Goal: Information Seeking & Learning: Learn about a topic

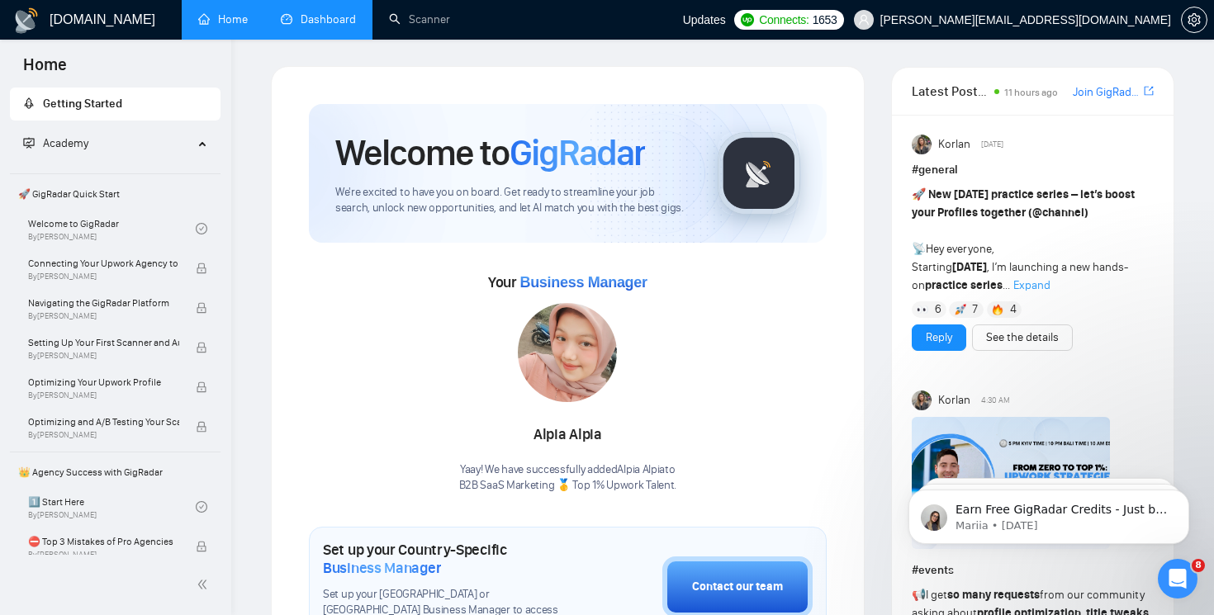
click at [331, 21] on link "Dashboard" at bounding box center [318, 19] width 75 height 14
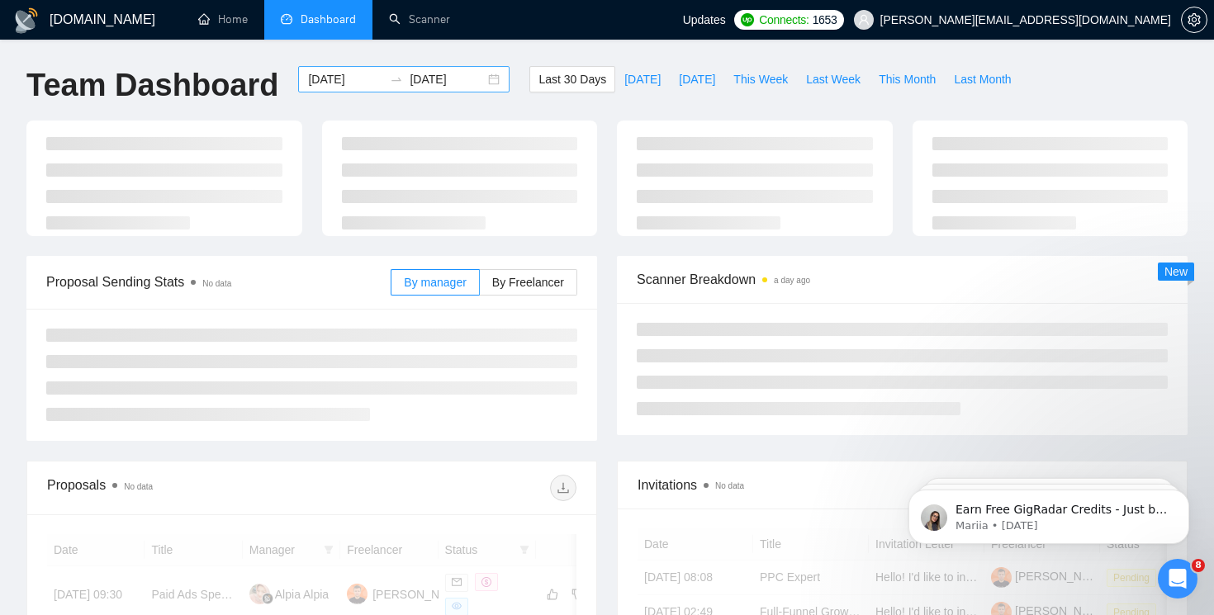
click at [472, 83] on div "[DATE] [DATE]" at bounding box center [403, 79] width 211 height 26
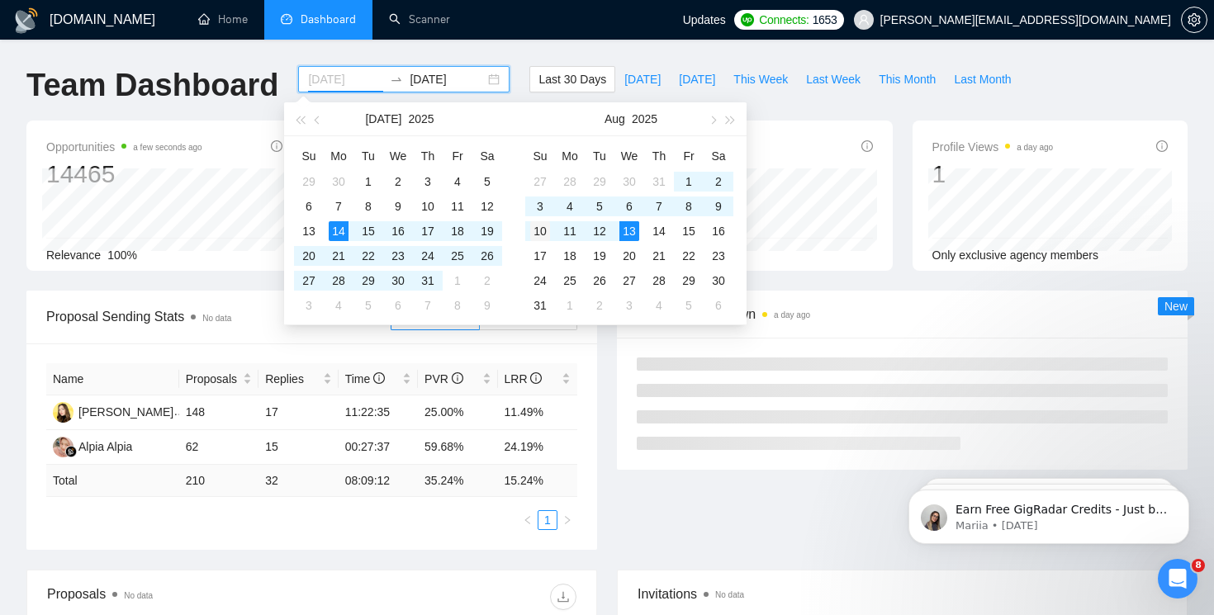
type input "[DATE]"
click at [542, 234] on div "10" at bounding box center [540, 231] width 20 height 20
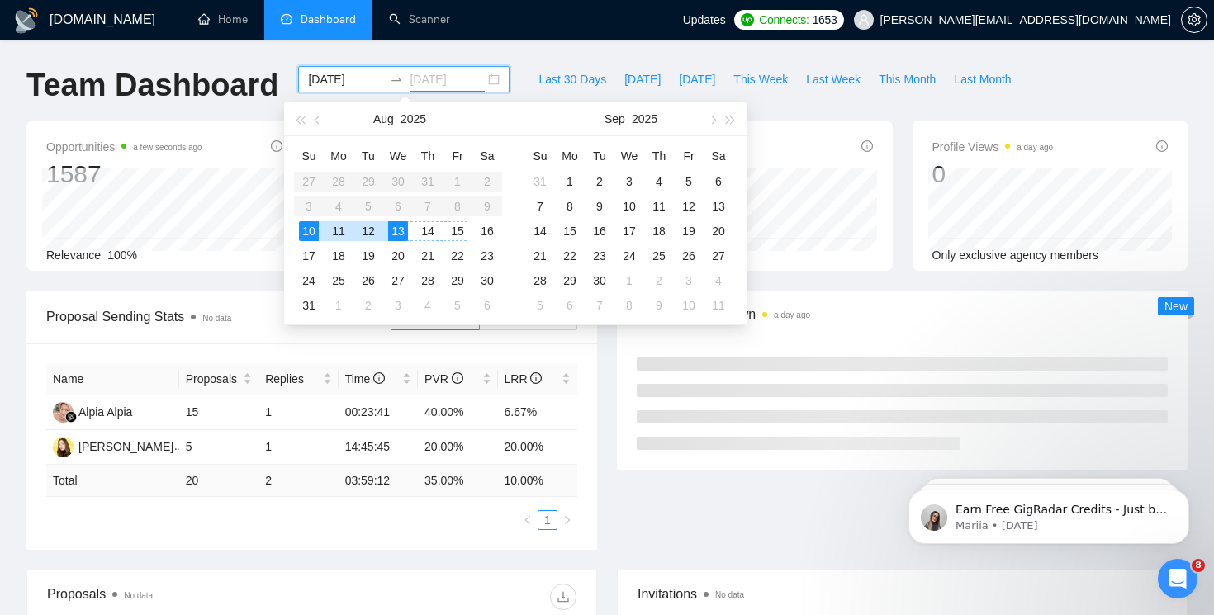
type input "[DATE]"
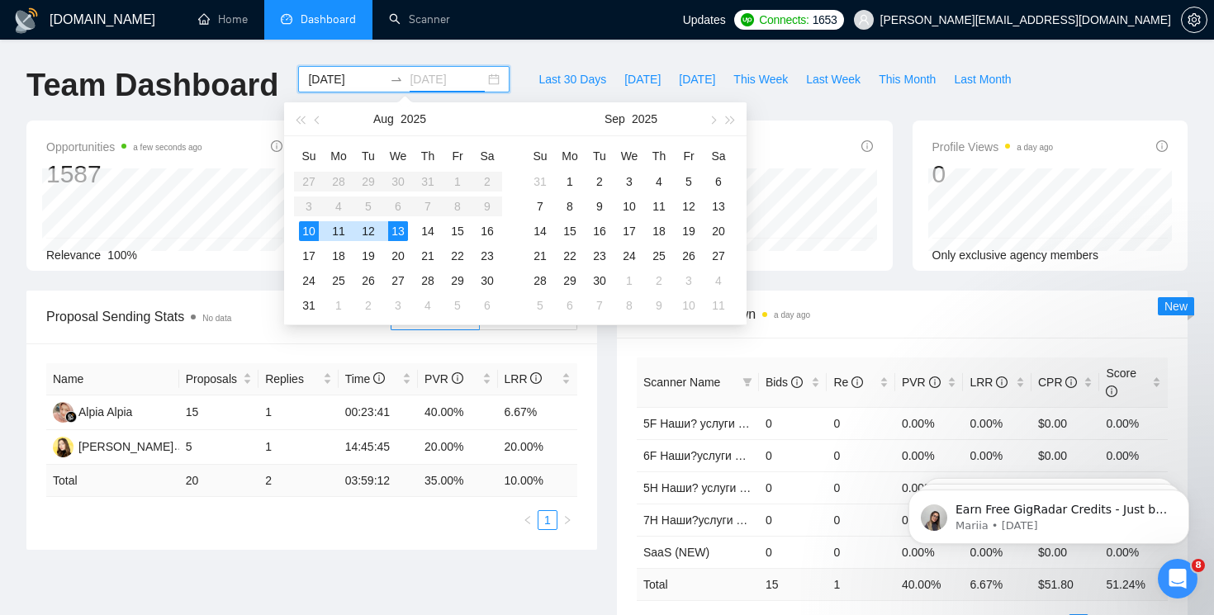
click at [402, 233] on div "13" at bounding box center [398, 231] width 20 height 20
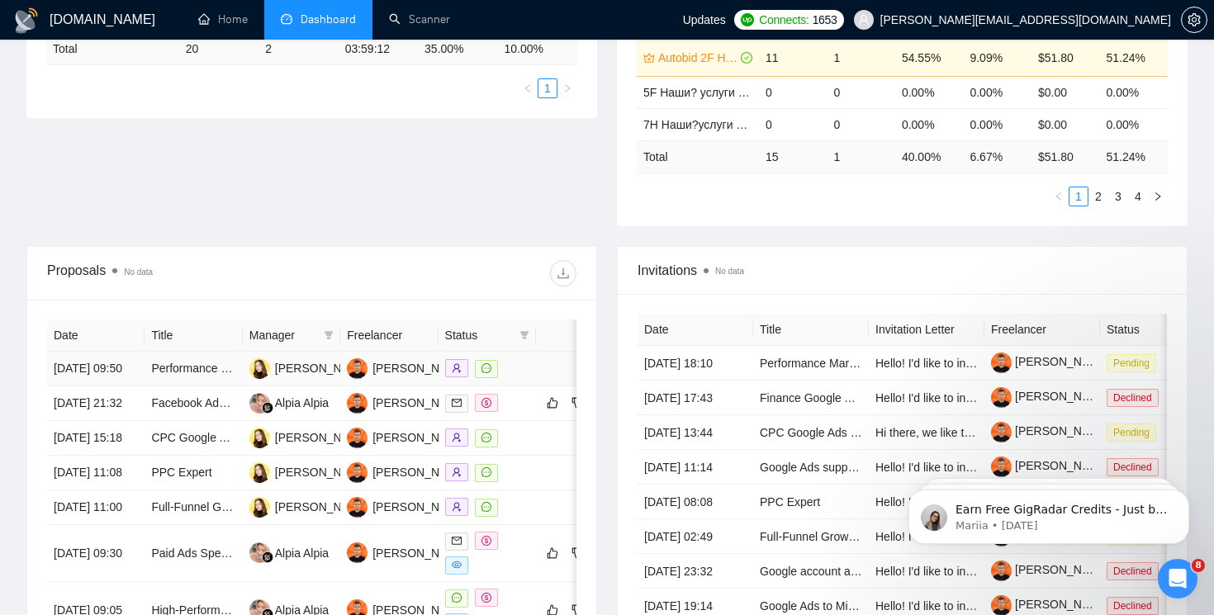
scroll to position [439, 0]
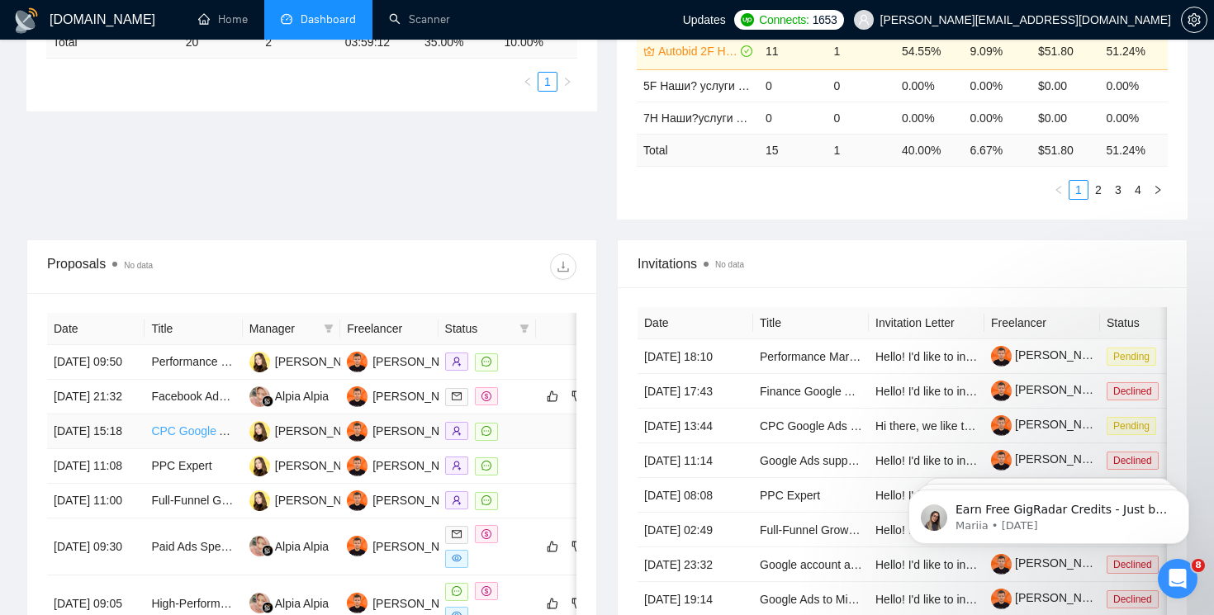
click at [179, 438] on link "CPC Google Ads for luxury hotel bookings platform" at bounding box center [281, 431] width 261 height 13
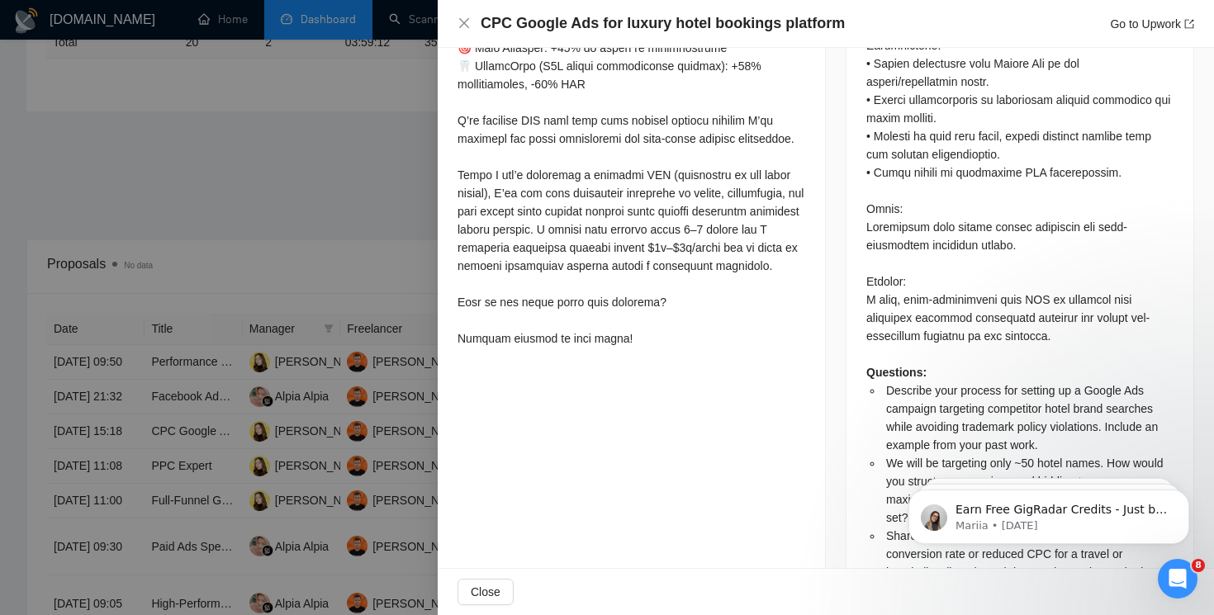
scroll to position [1177, 0]
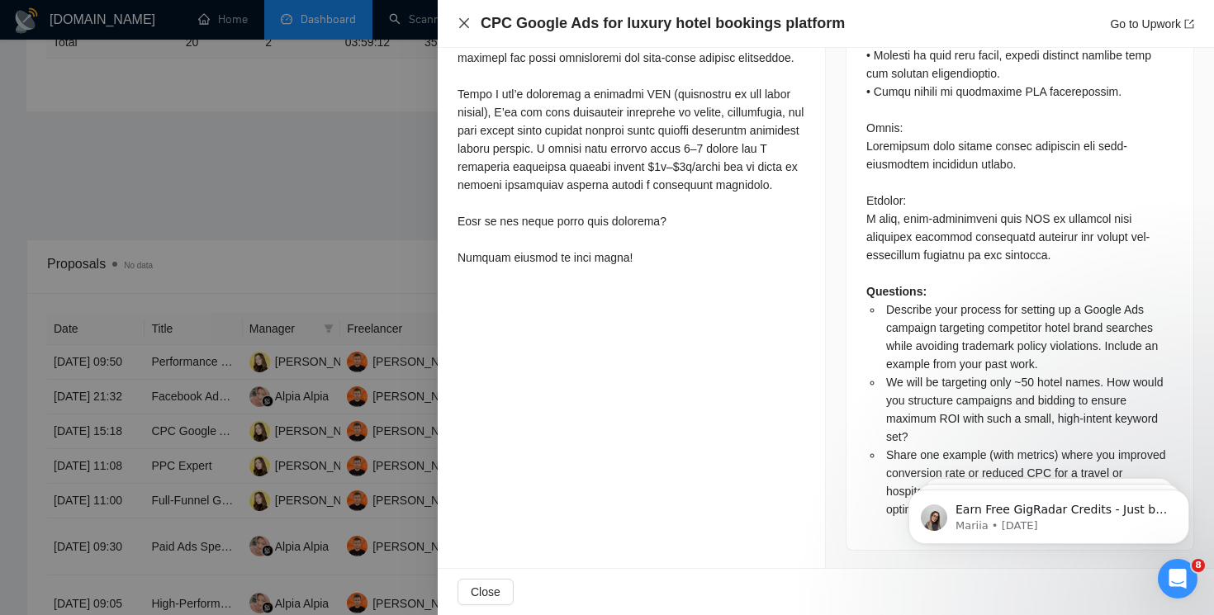
click at [464, 27] on icon "close" at bounding box center [464, 23] width 13 height 13
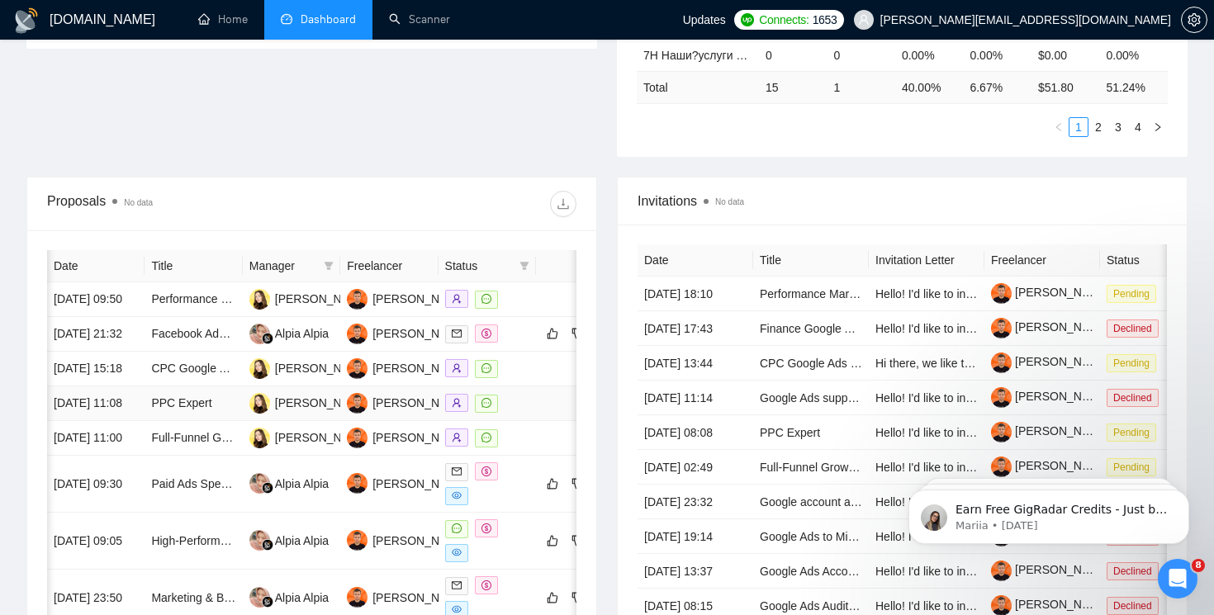
scroll to position [0, 49]
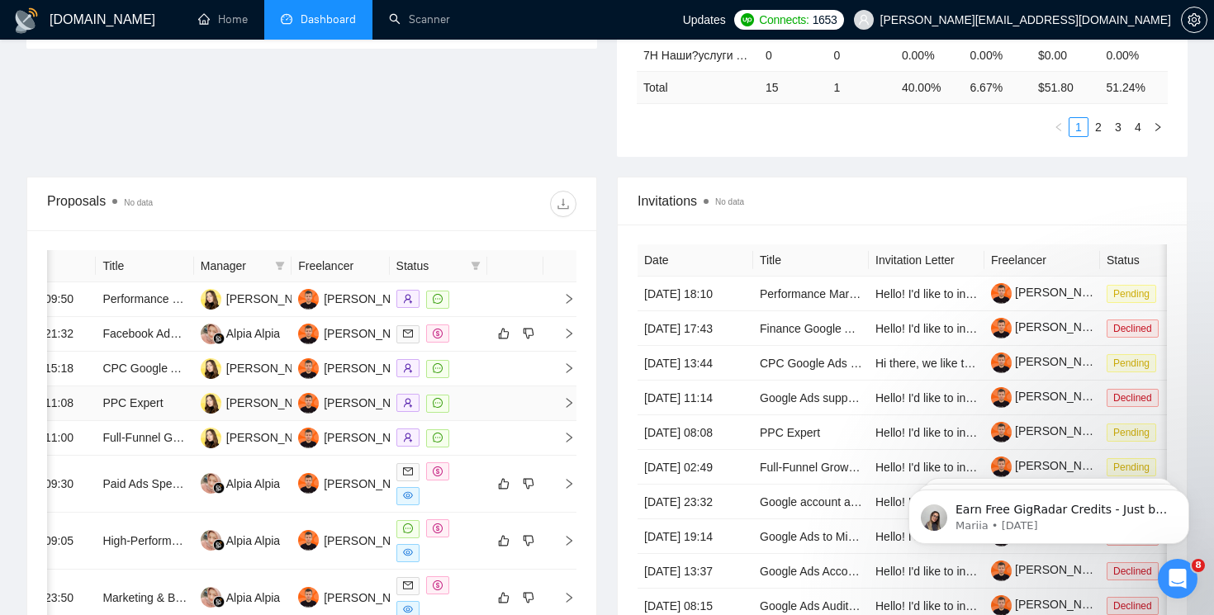
click at [568, 408] on icon "right" at bounding box center [570, 403] width 6 height 10
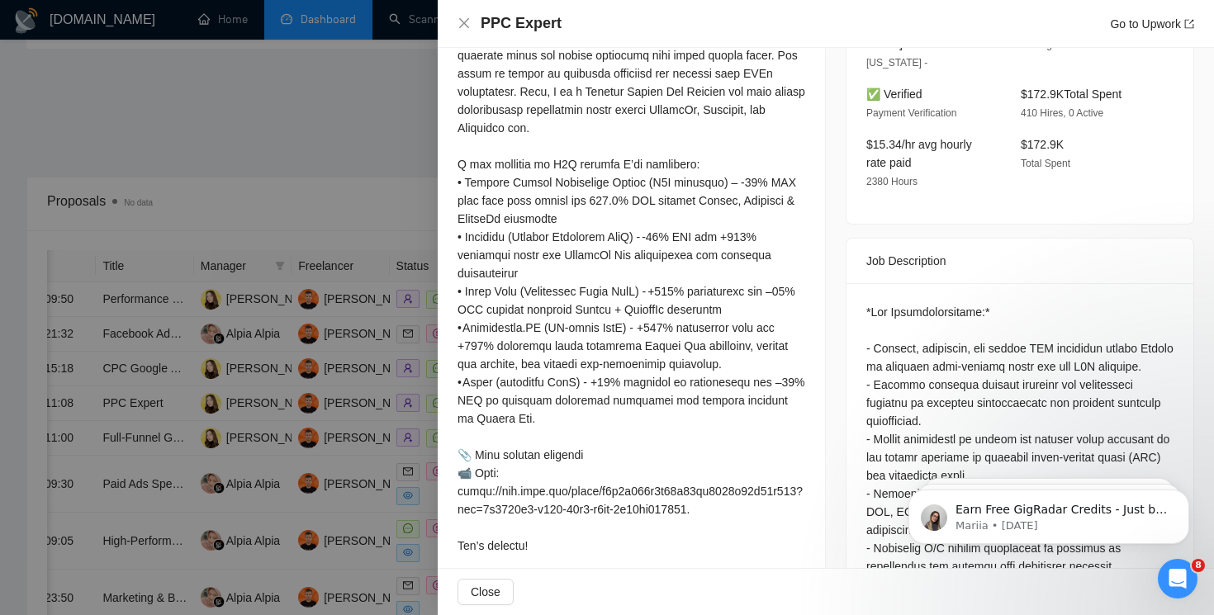
scroll to position [643, 0]
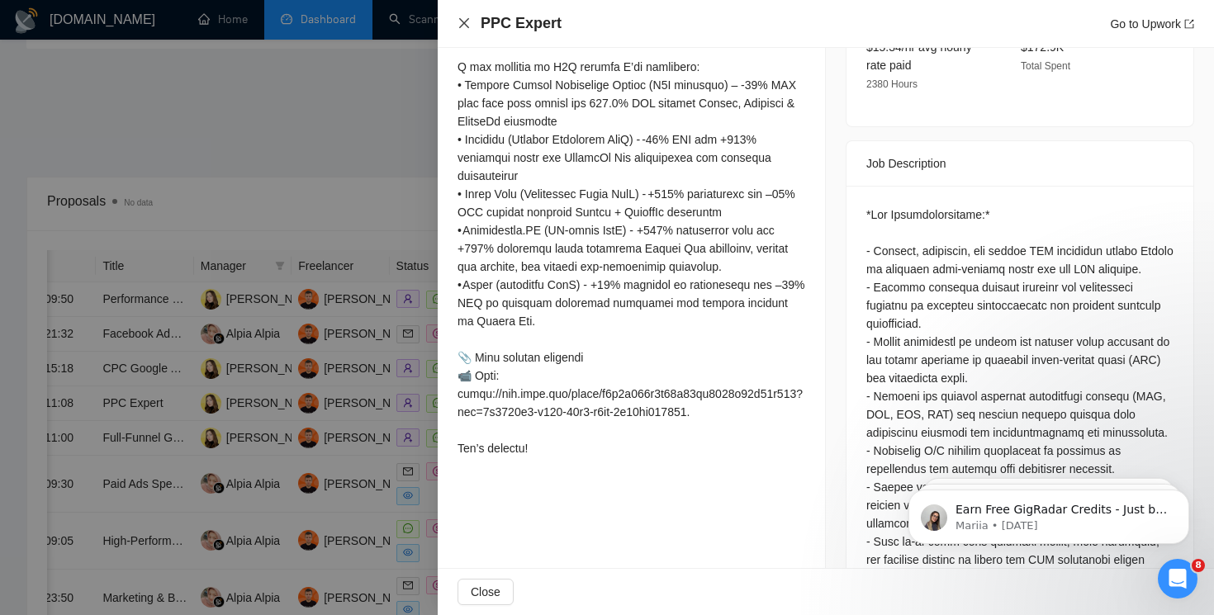
click at [463, 29] on icon "close" at bounding box center [464, 23] width 13 height 13
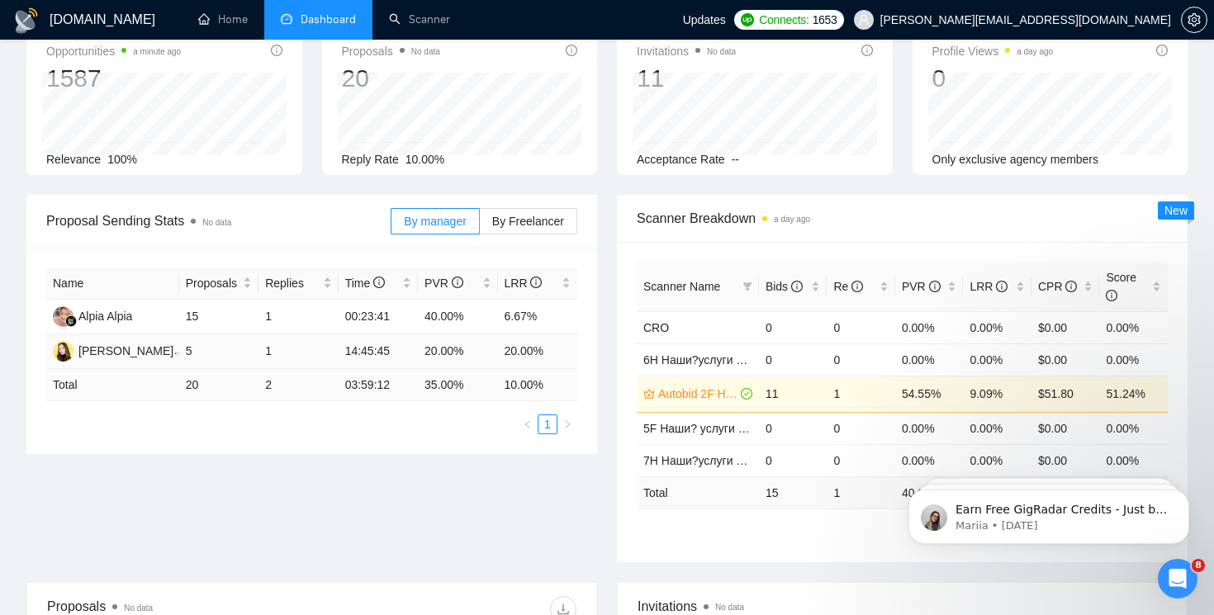
scroll to position [111, 0]
